Goal: Information Seeking & Learning: Learn about a topic

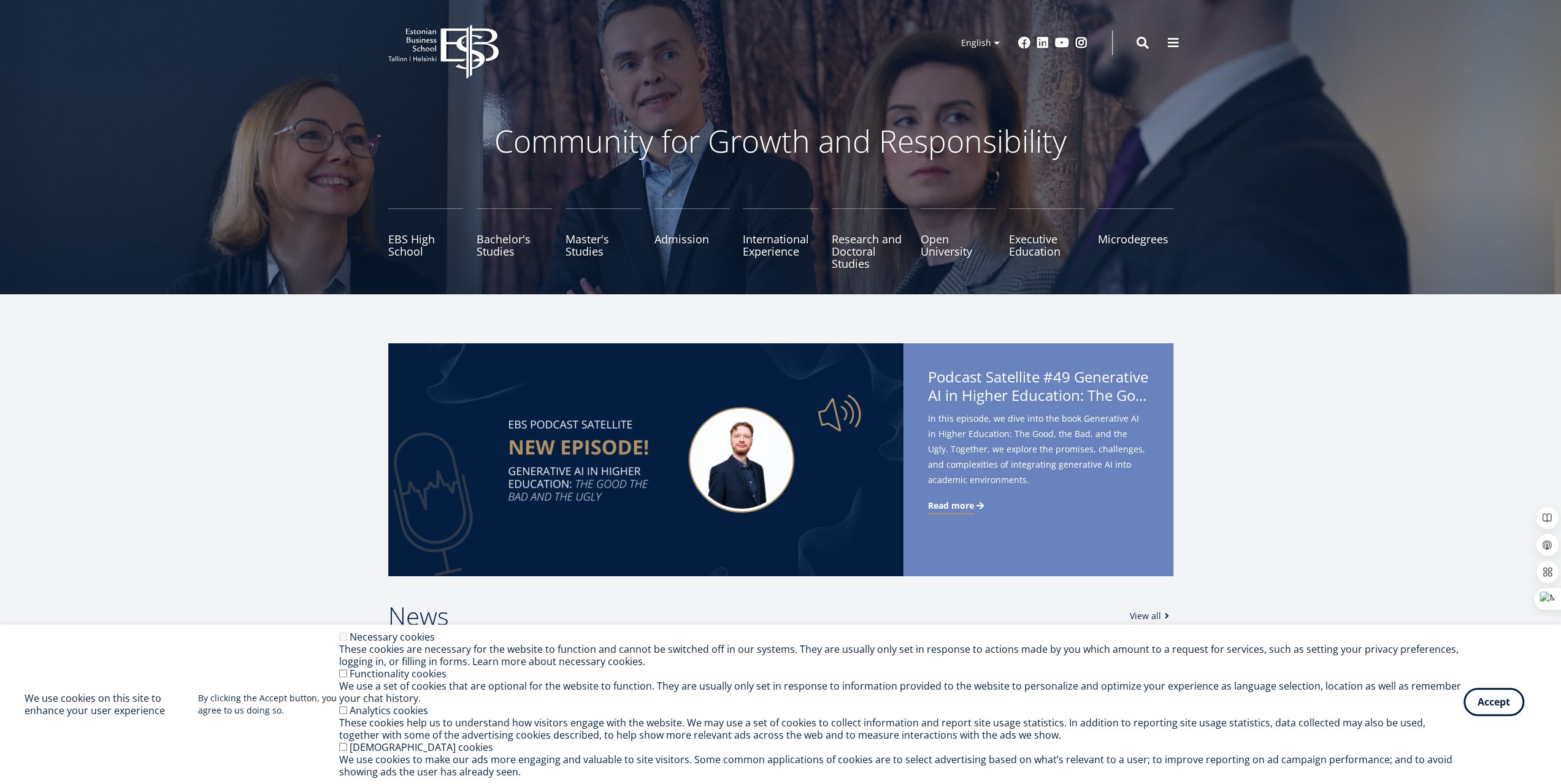
click at [1506, 703] on button "Accept" at bounding box center [1494, 702] width 61 height 28
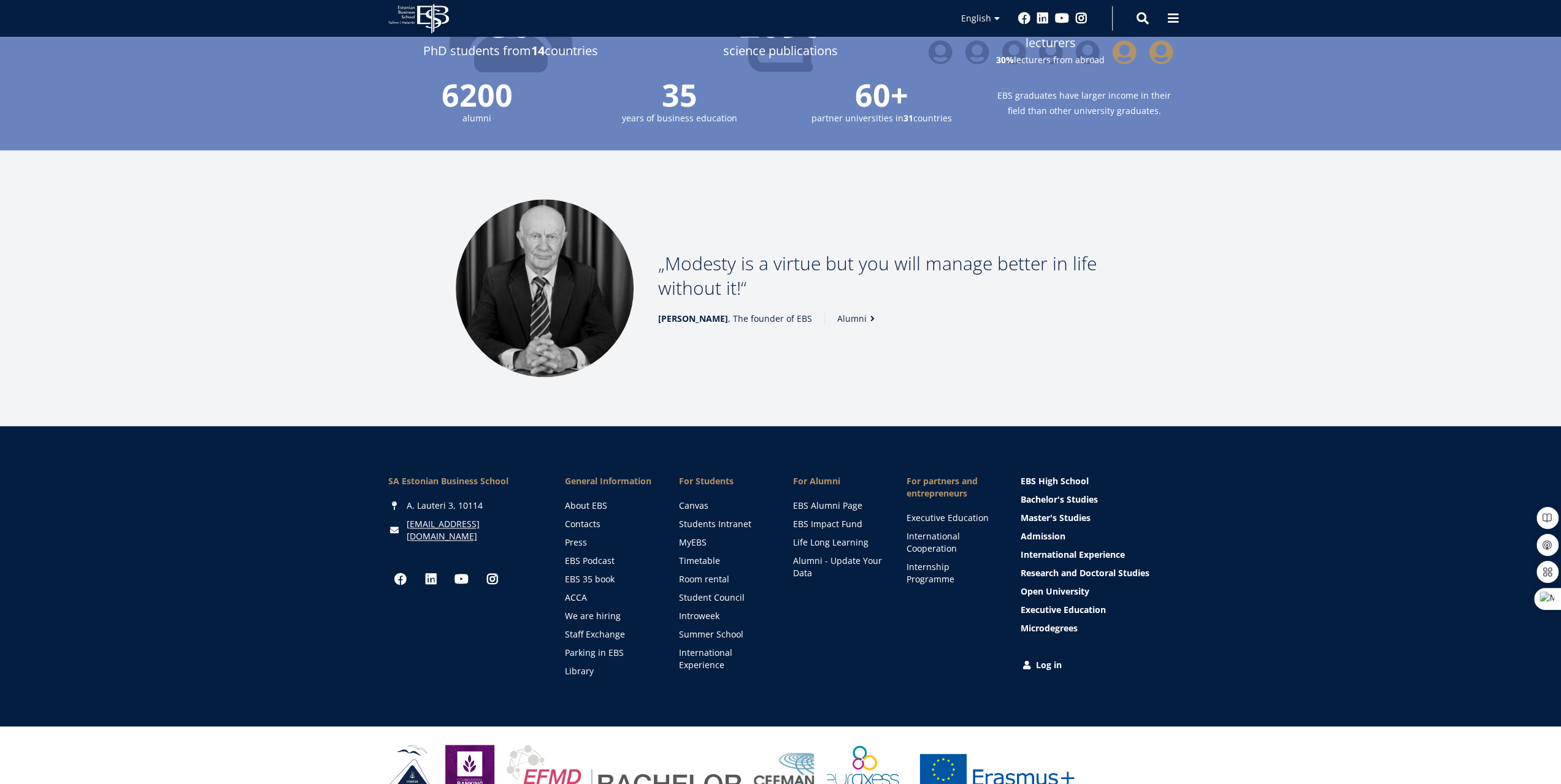
scroll to position [1499, 0]
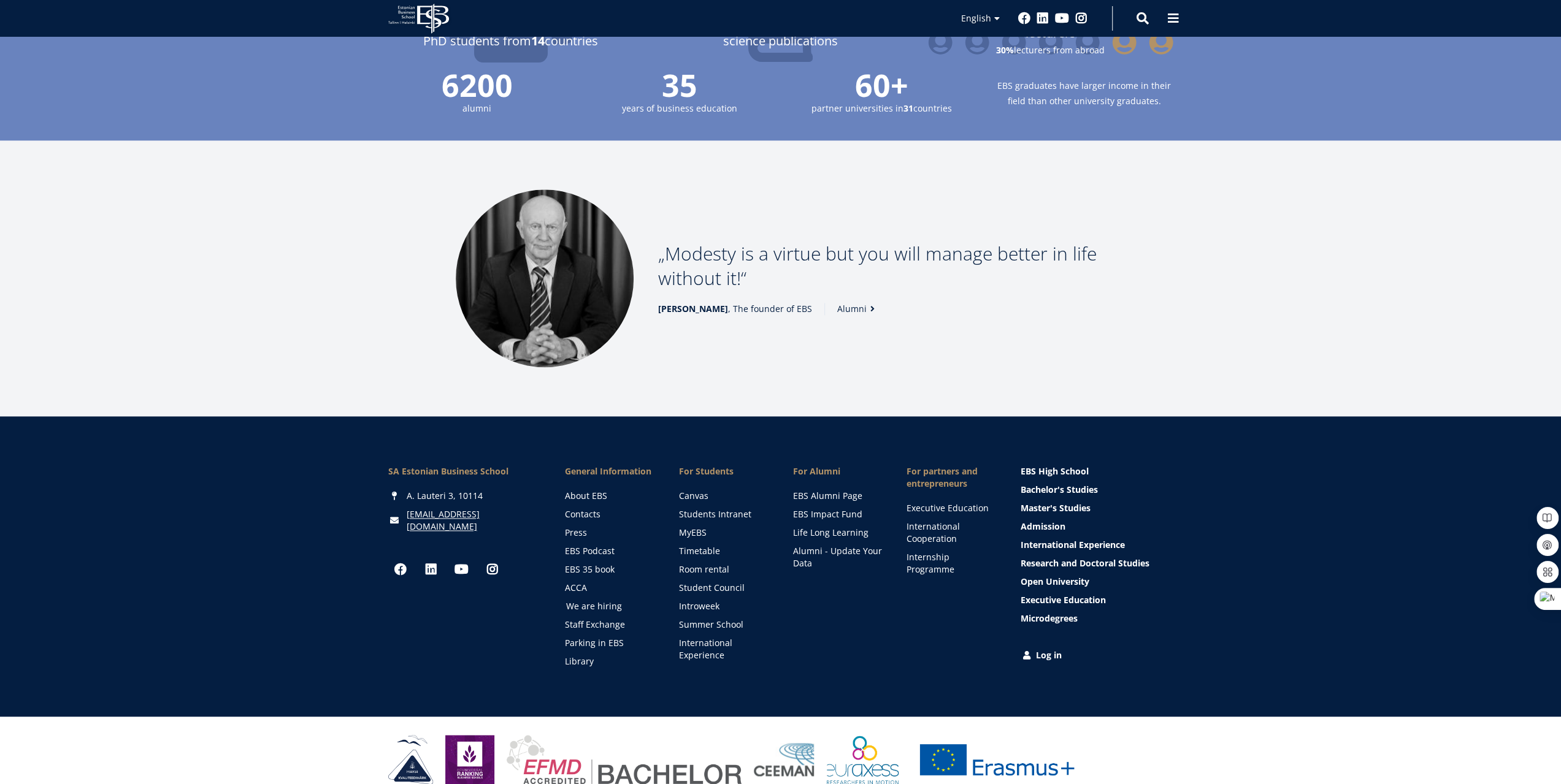
click at [587, 600] on link "We are hiring" at bounding box center [610, 606] width 89 height 12
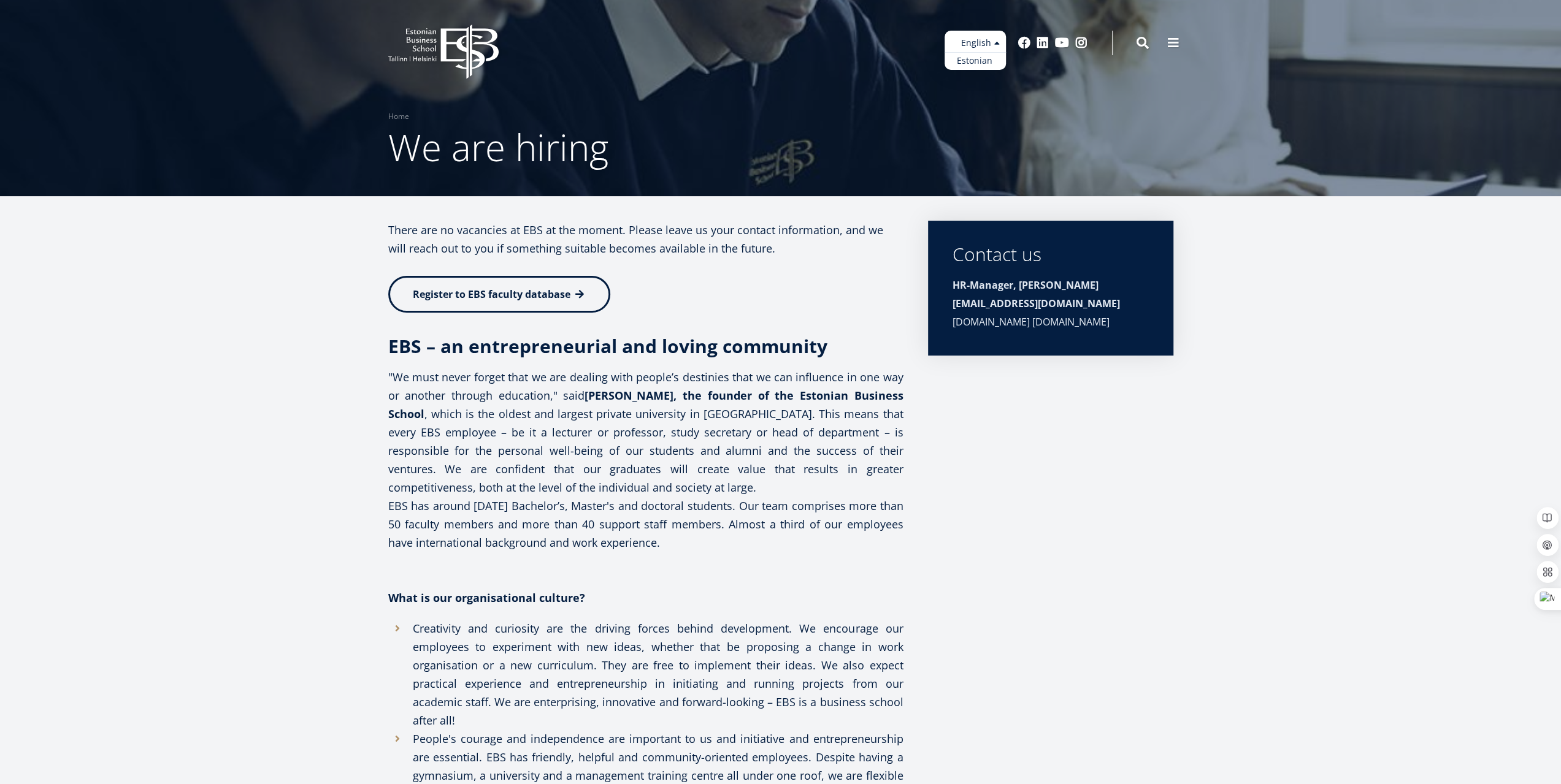
click at [985, 43] on ul "Estonian English" at bounding box center [975, 50] width 61 height 39
click at [671, 375] on p ""We must never forget that we are dealing with people’s destinies that we can i…" at bounding box center [646, 460] width 515 height 184
click at [459, 37] on icon "EBS Logo Created with Sketch." at bounding box center [443, 51] width 110 height 55
